Goal: Task Accomplishment & Management: Complete application form

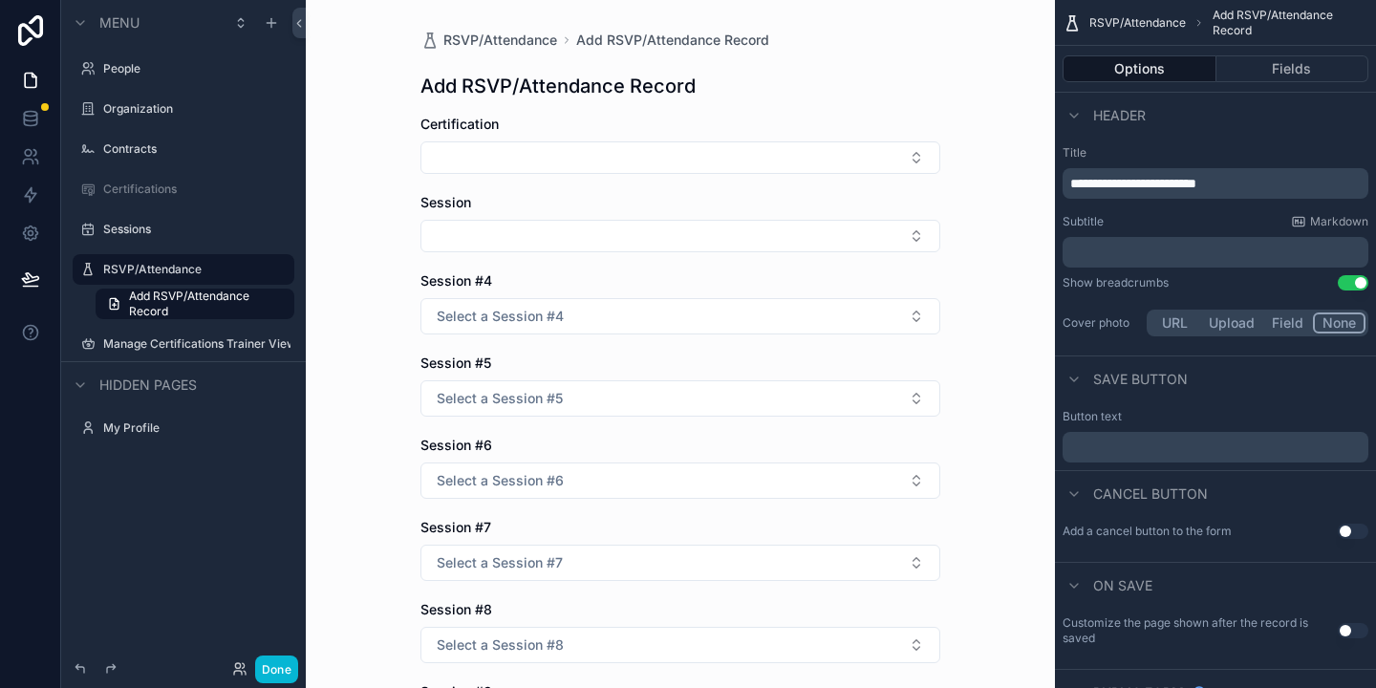
scroll to position [738, 0]
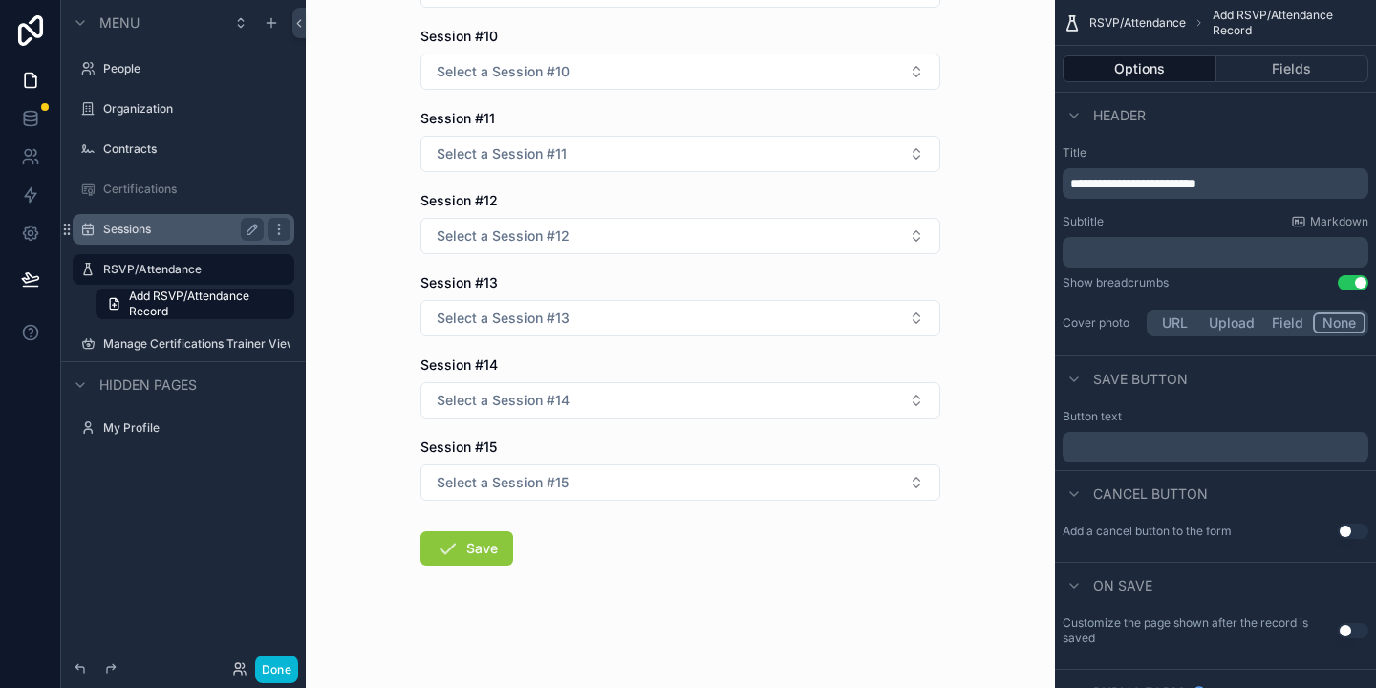
click at [118, 236] on label "Sessions" at bounding box center [179, 229] width 153 height 15
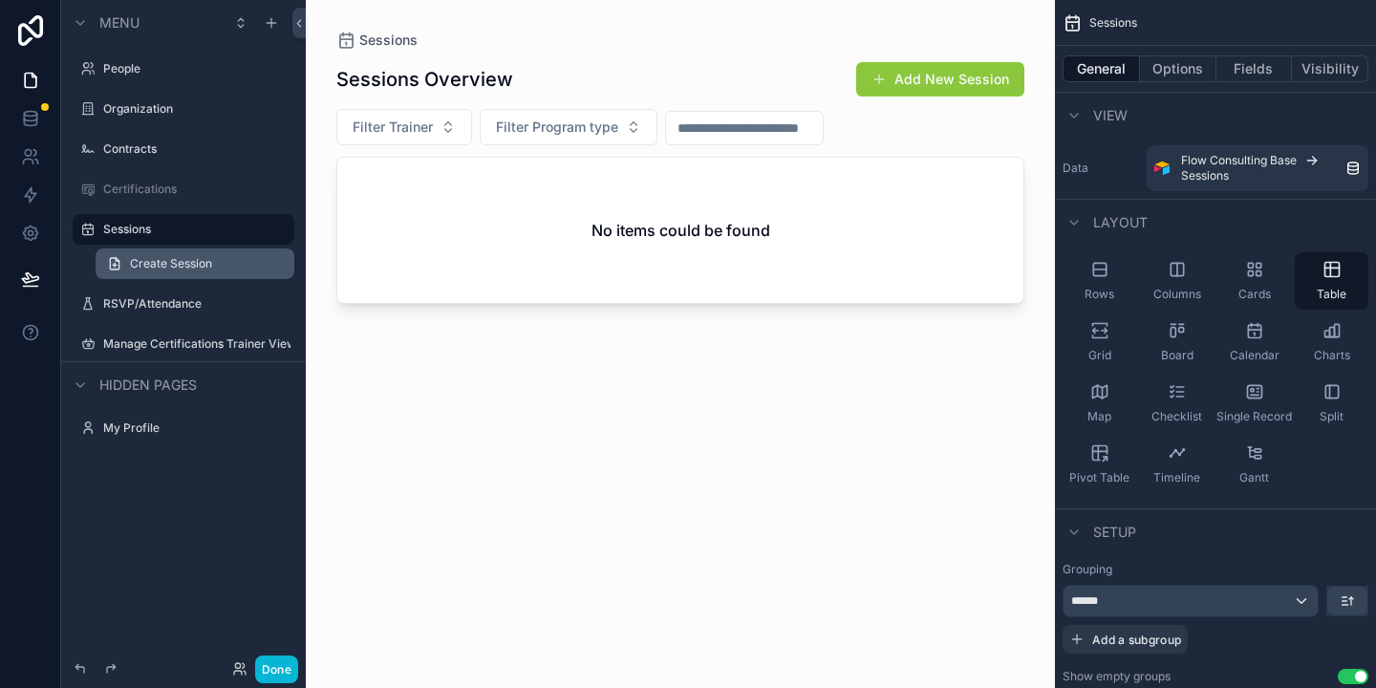
click at [142, 254] on link "Create Session" at bounding box center [195, 263] width 199 height 31
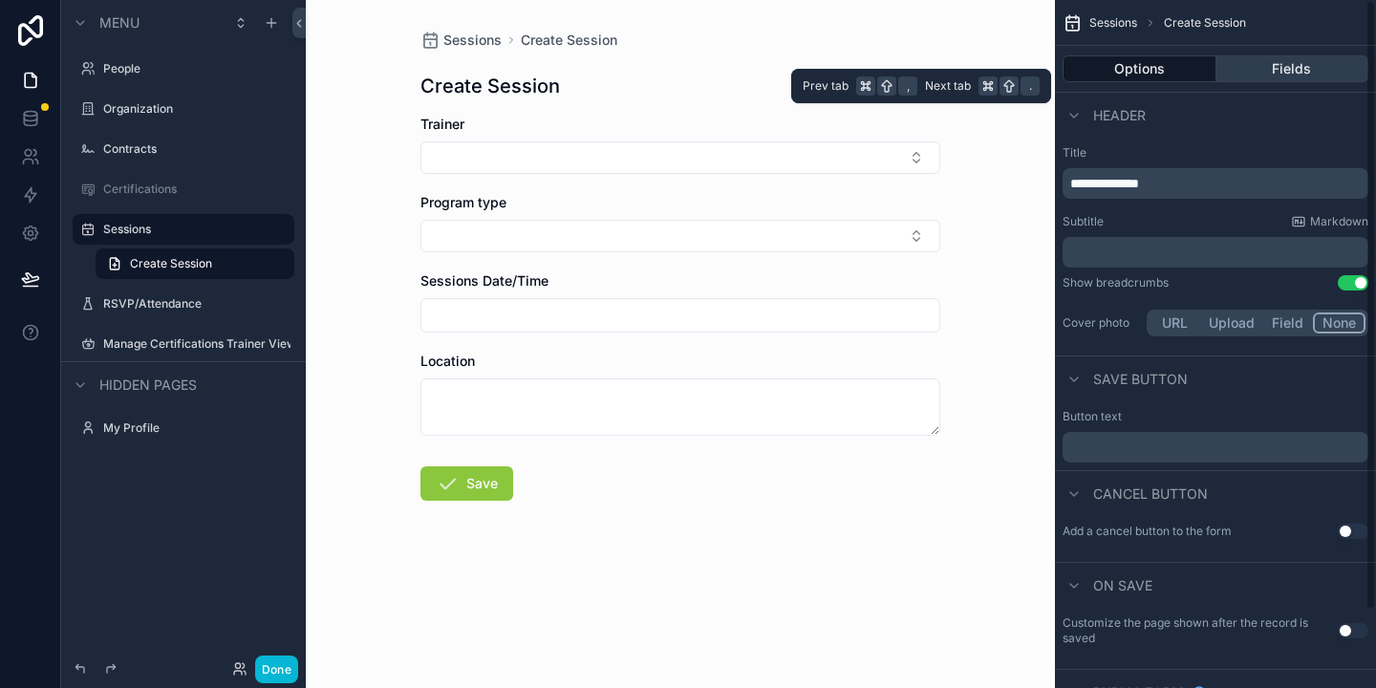
click at [1281, 64] on button "Fields" at bounding box center [1292, 68] width 153 height 27
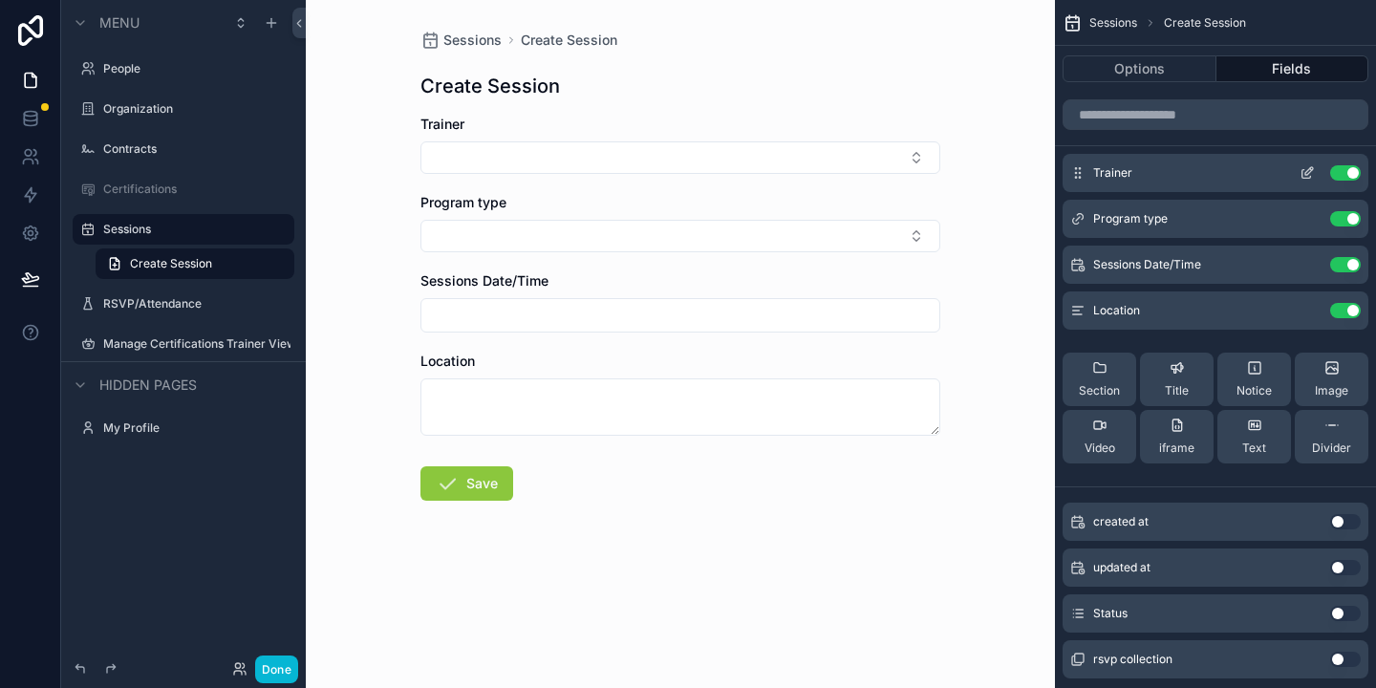
click at [1304, 170] on icon "scrollable content" at bounding box center [1307, 172] width 15 height 15
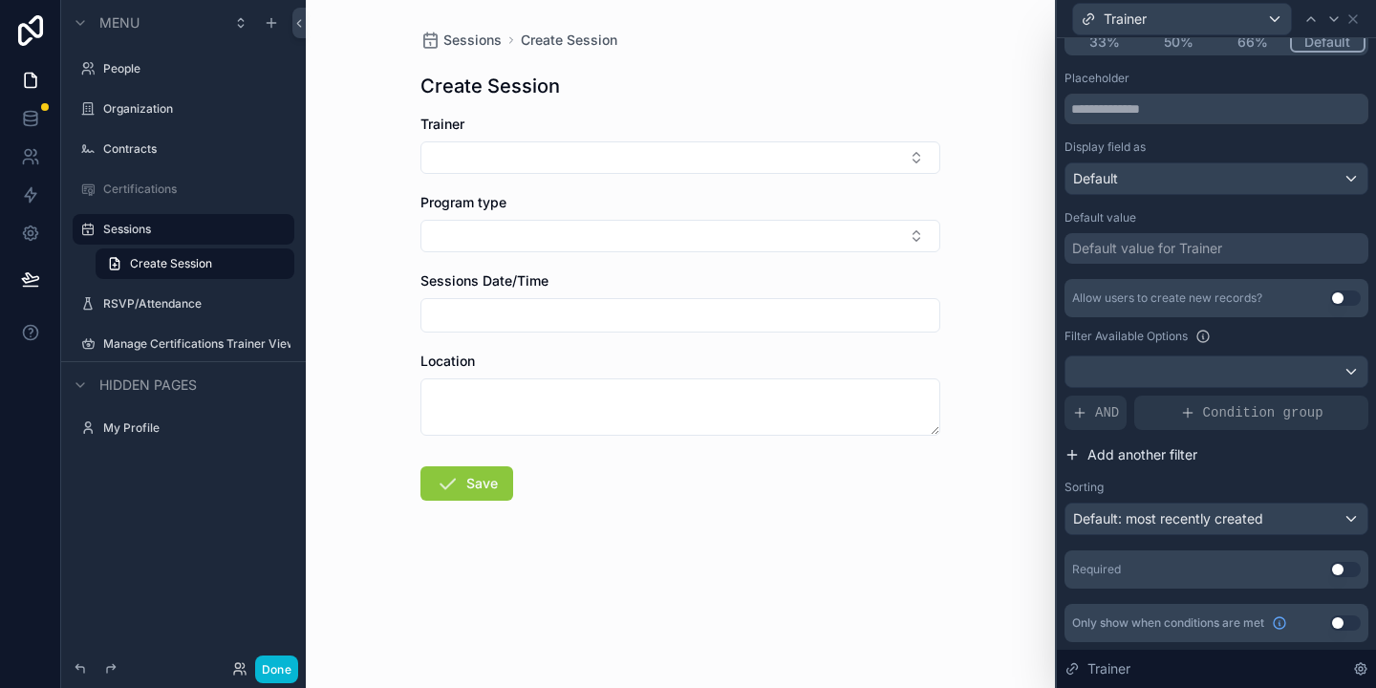
scroll to position [196, 0]
